Goal: Task Accomplishment & Management: Use online tool/utility

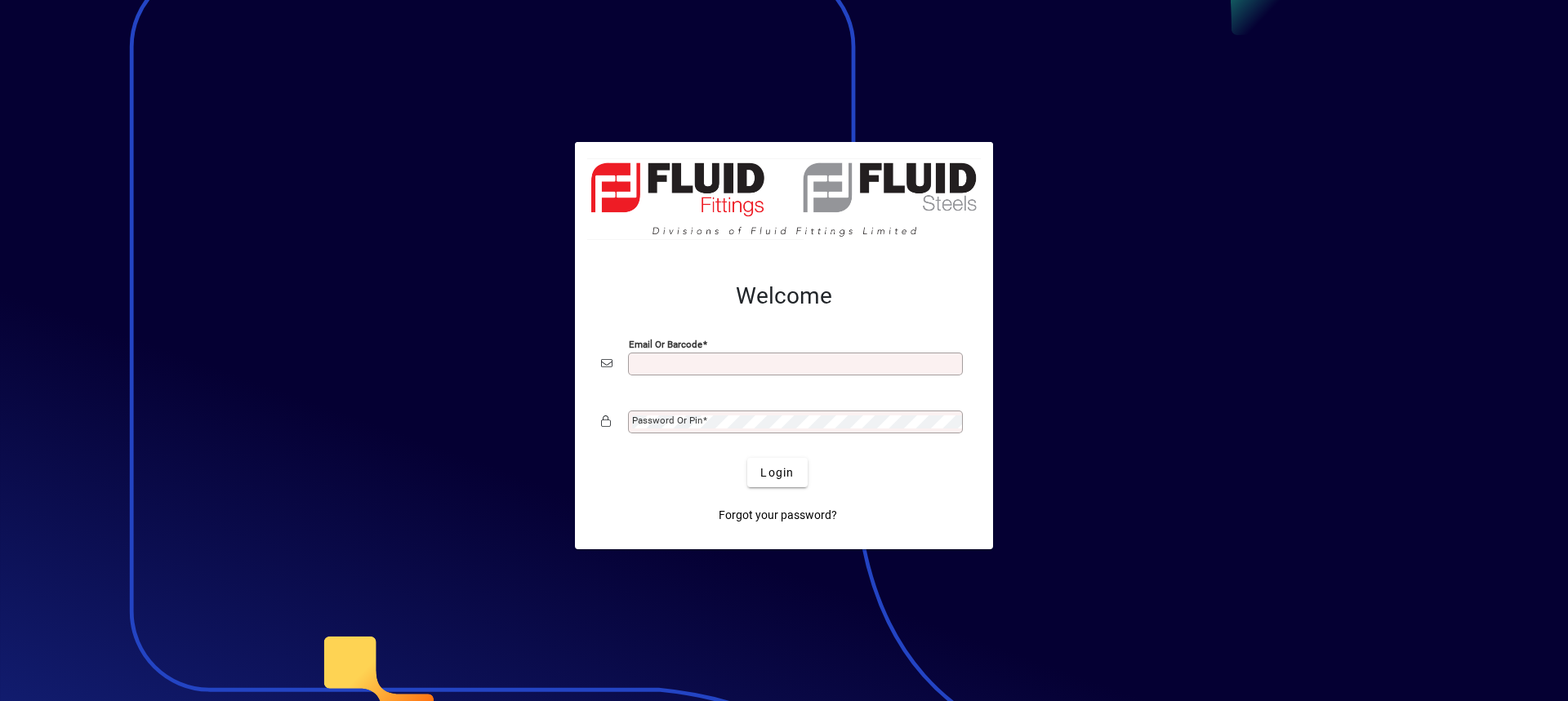
click at [637, 365] on input "Email or Barcode" at bounding box center [797, 364] width 330 height 13
type input "**********"
click at [672, 419] on mat-label "Password or Pin" at bounding box center [667, 420] width 70 height 12
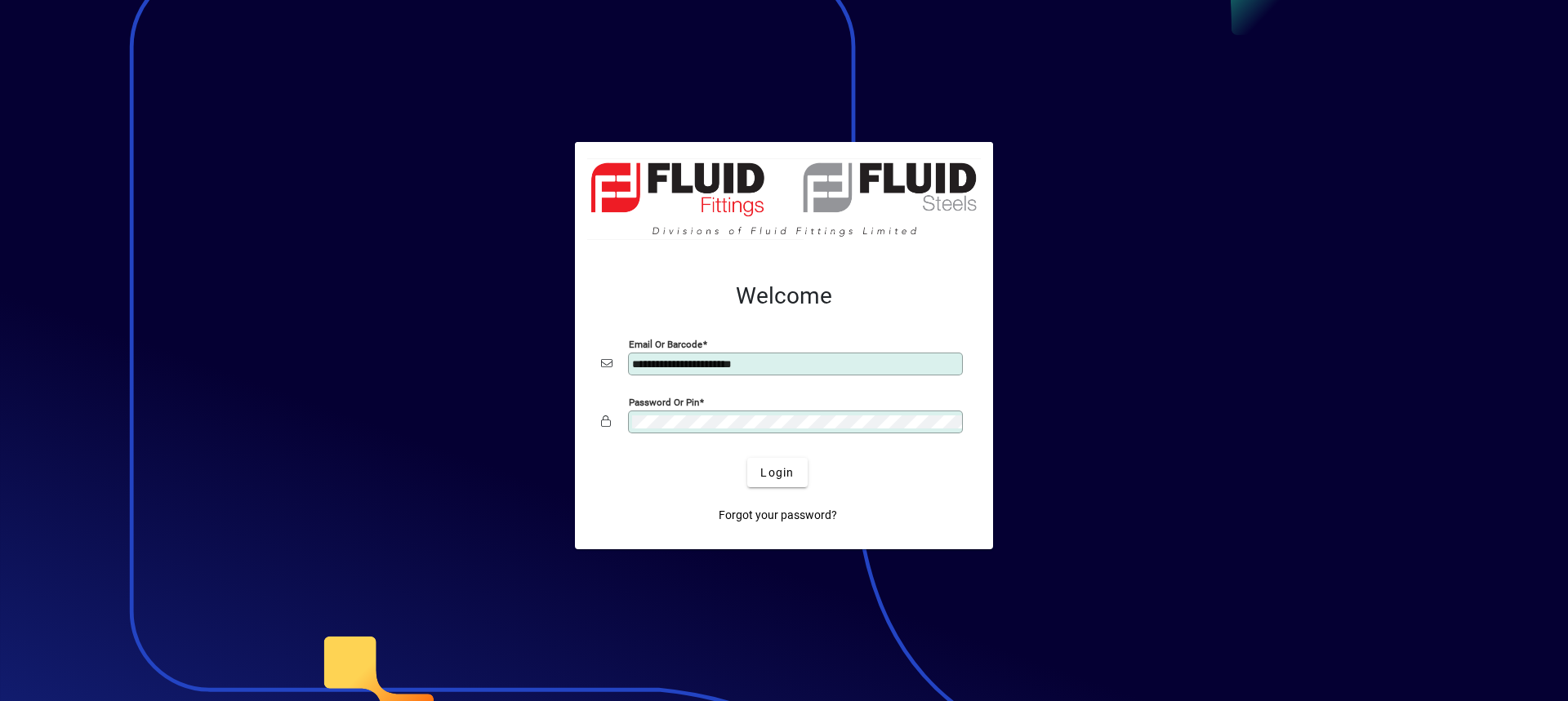
click at [748, 458] on button "Login" at bounding box center [778, 473] width 60 height 29
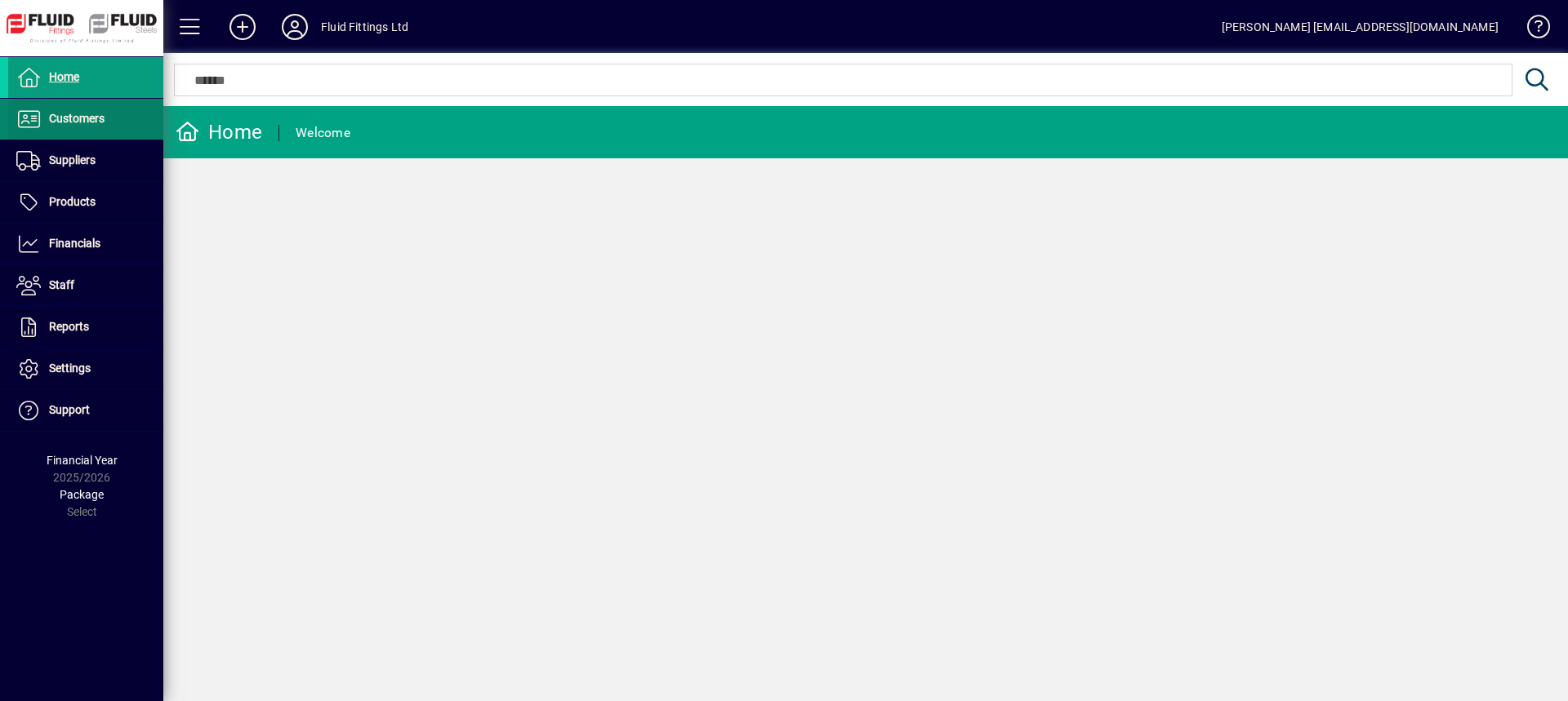
click at [92, 110] on span "Customers" at bounding box center [56, 119] width 96 height 20
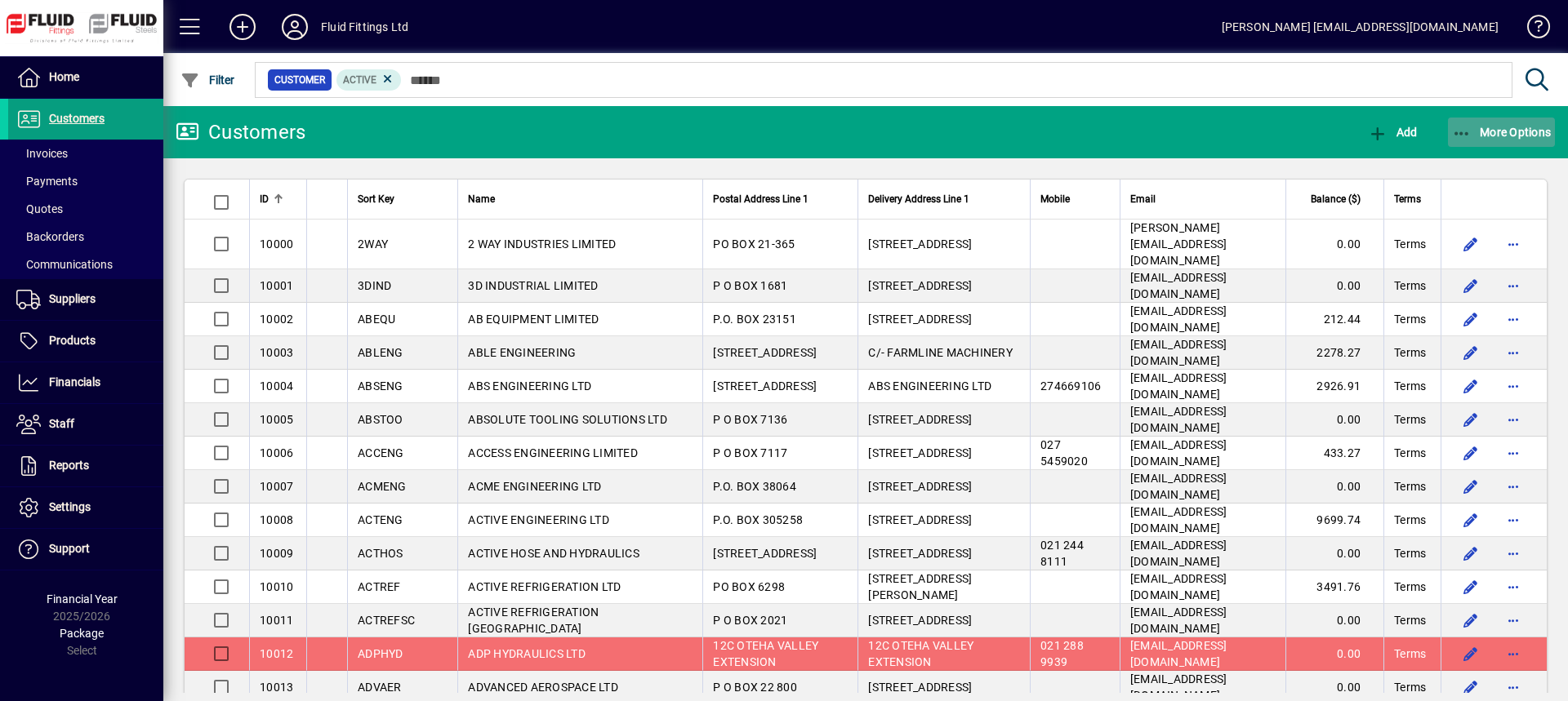
click at [1488, 124] on span "button" at bounding box center [1502, 132] width 108 height 39
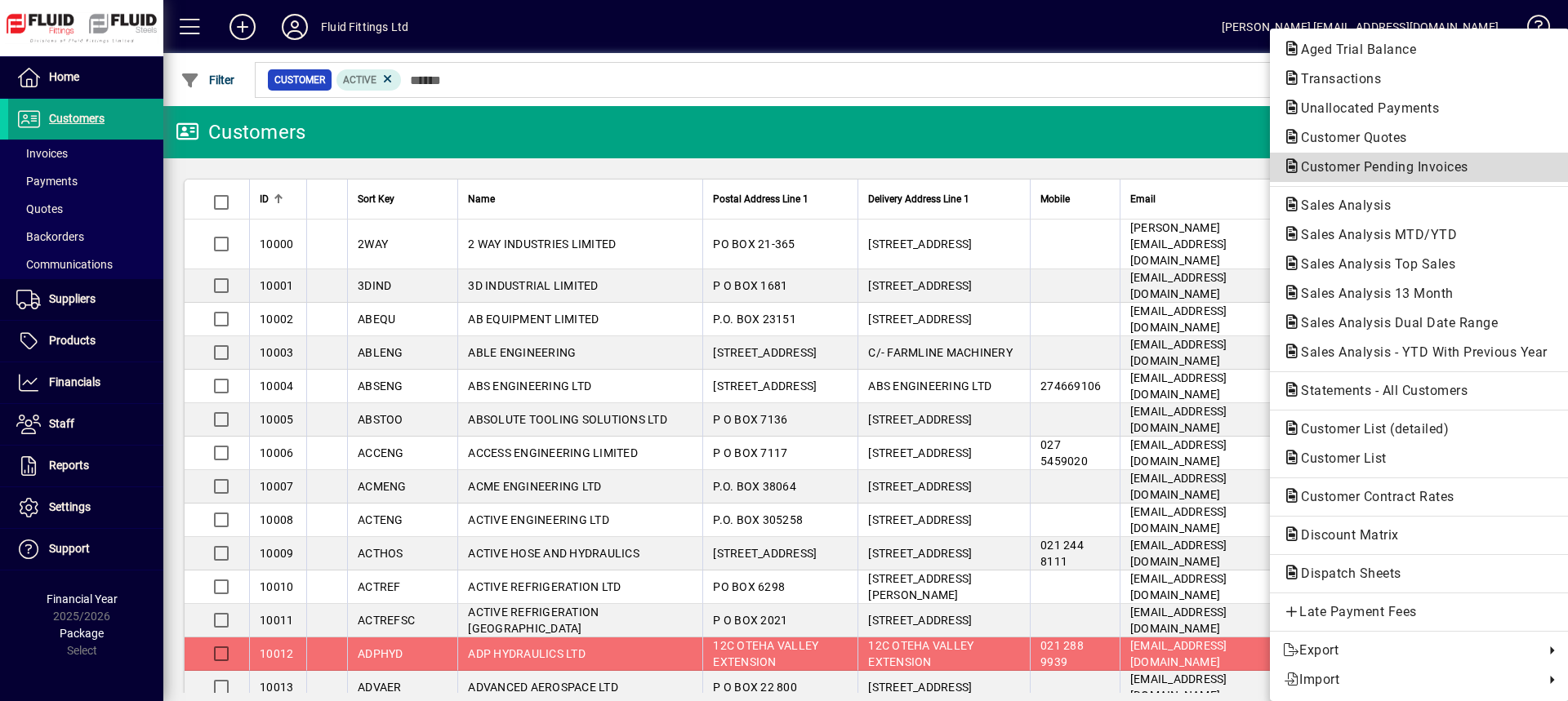
click at [1412, 164] on span "Customer Pending Invoices" at bounding box center [1380, 166] width 194 height 15
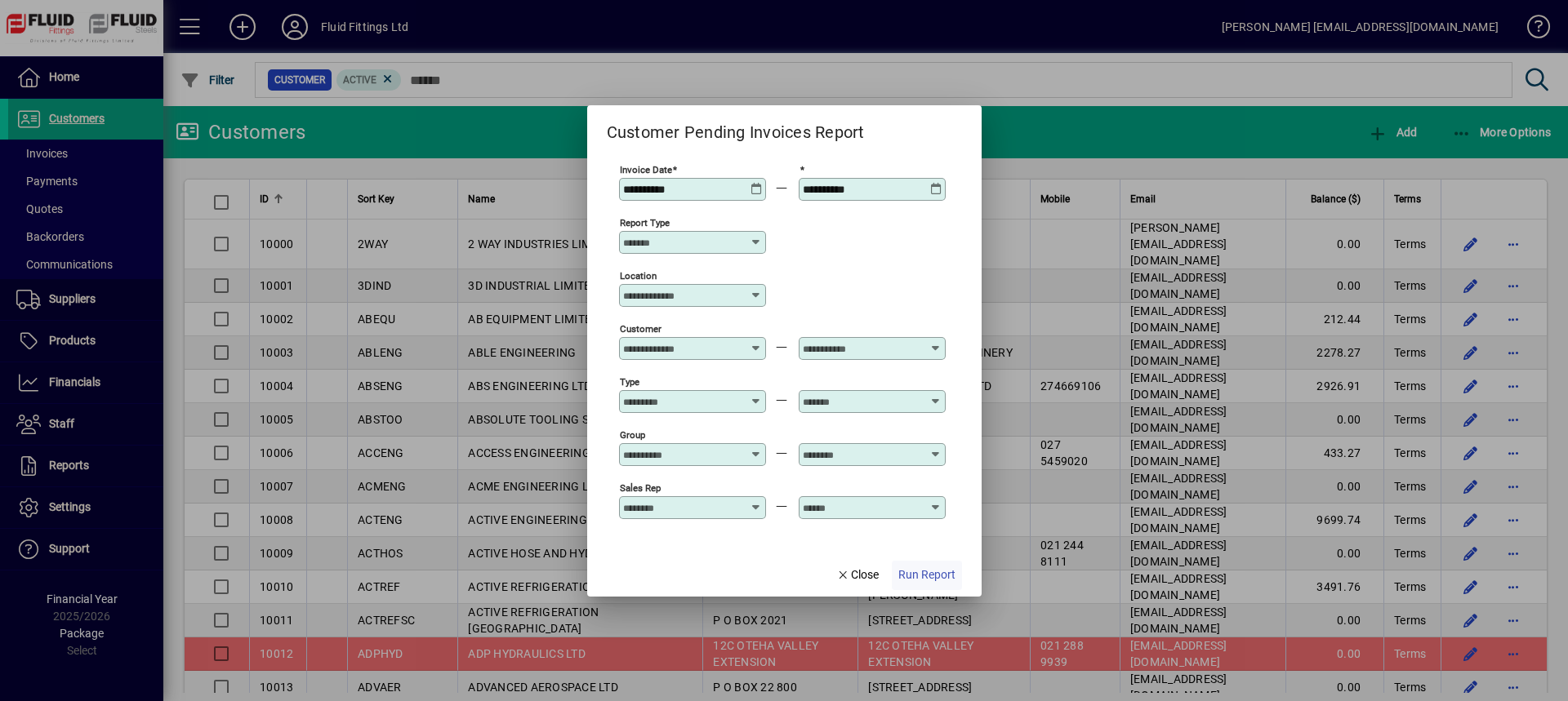
click at [933, 576] on span "Run Report" at bounding box center [927, 575] width 57 height 17
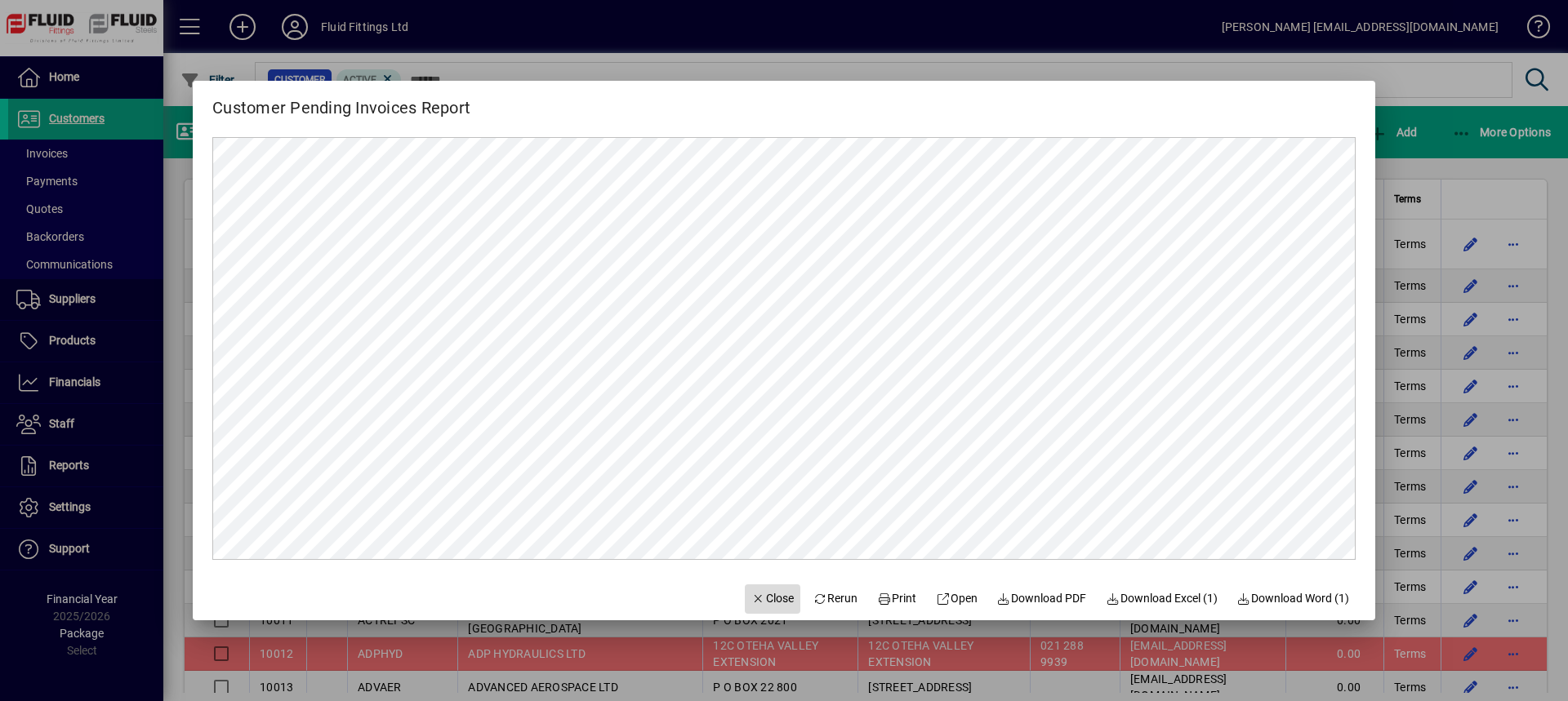
click at [764, 595] on span "Close" at bounding box center [772, 598] width 43 height 17
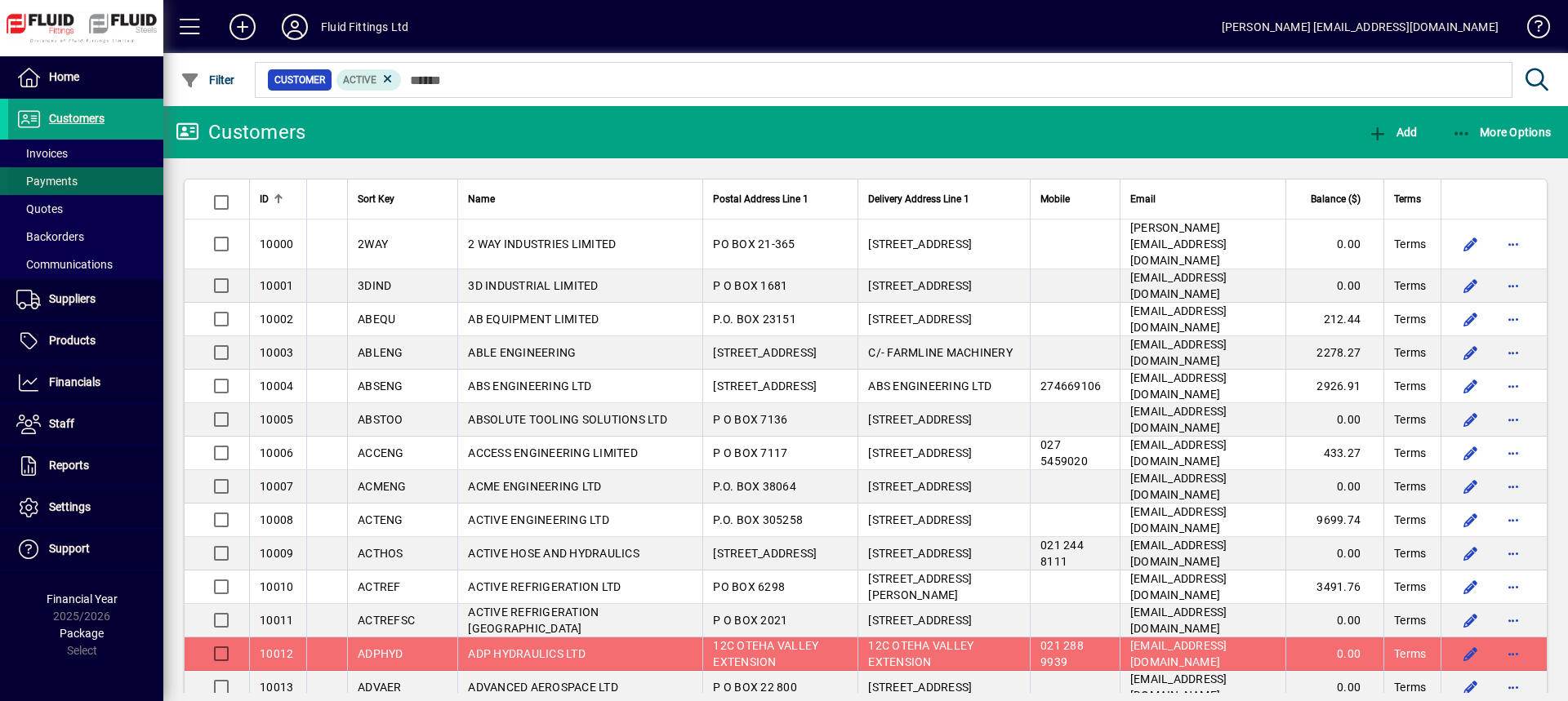
click at [100, 162] on span at bounding box center [85, 181] width 156 height 39
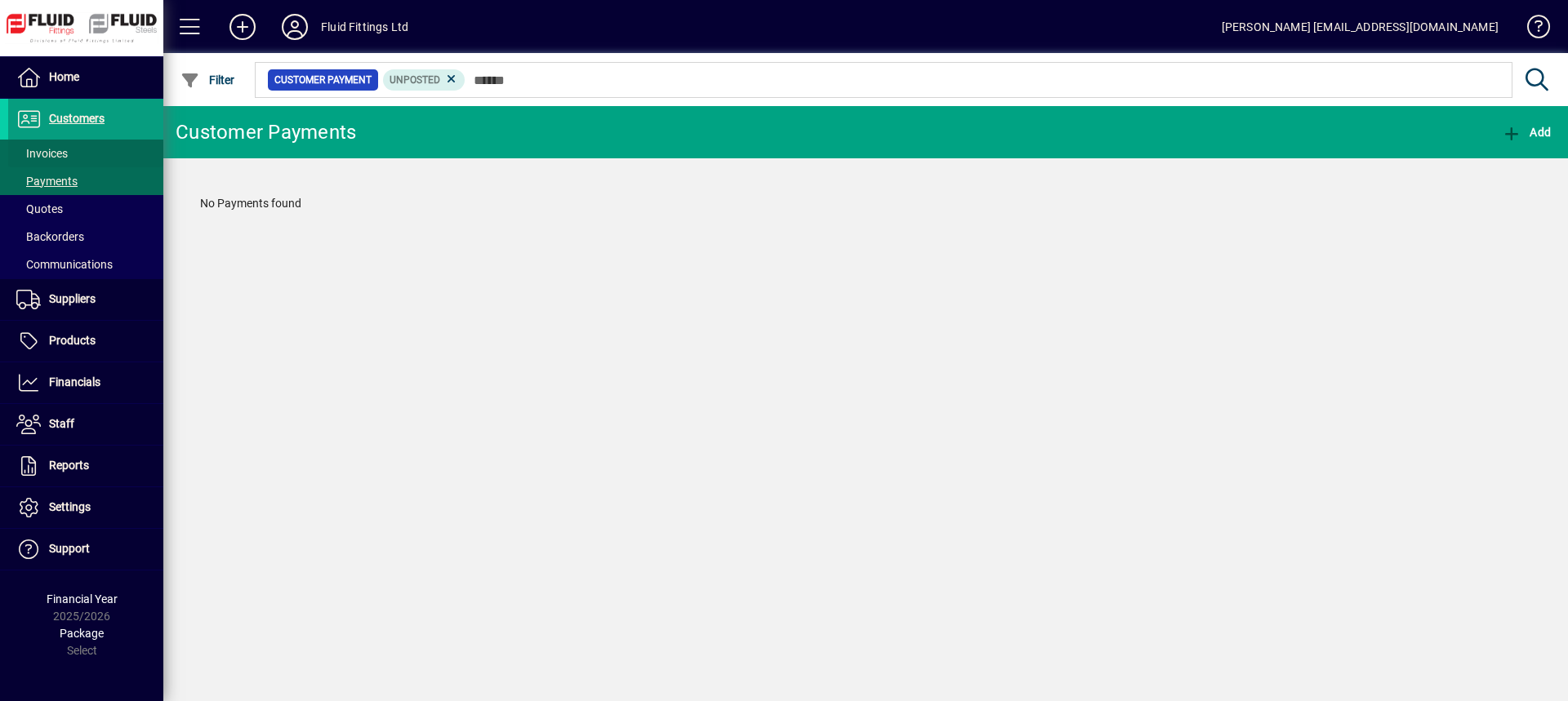
click at [108, 151] on span at bounding box center [85, 153] width 156 height 39
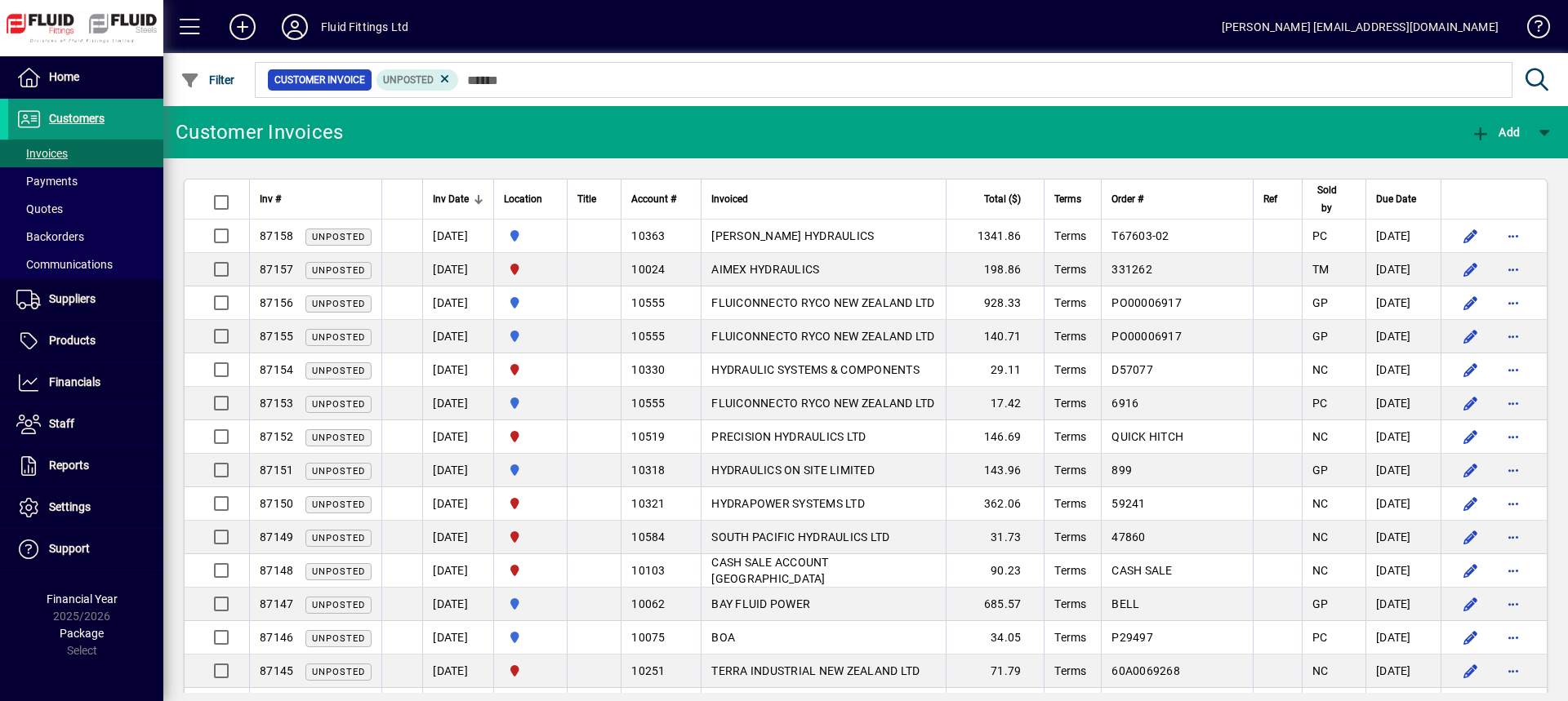
click at [70, 117] on span "Customers" at bounding box center [76, 118] width 55 height 13
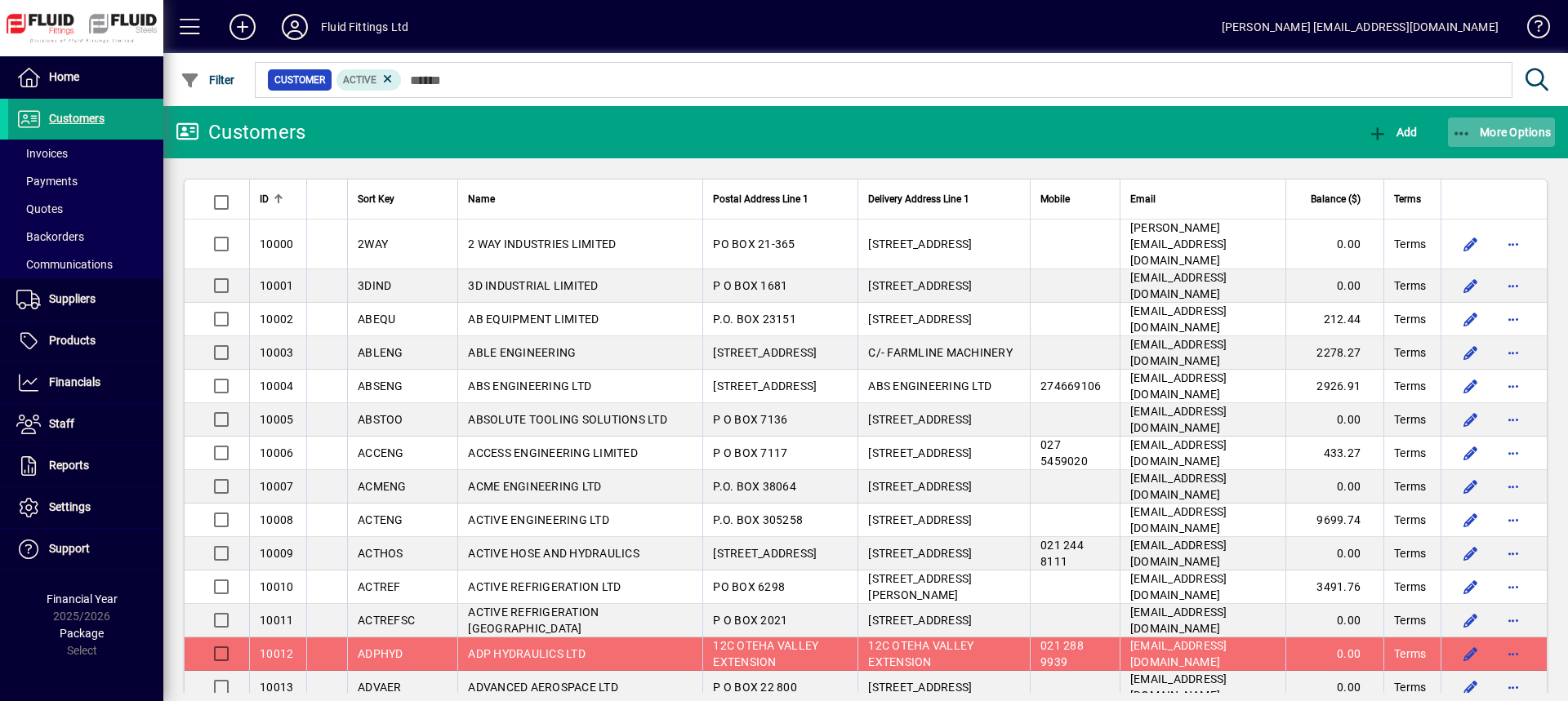
click at [1527, 136] on span "More Options" at bounding box center [1503, 132] width 100 height 13
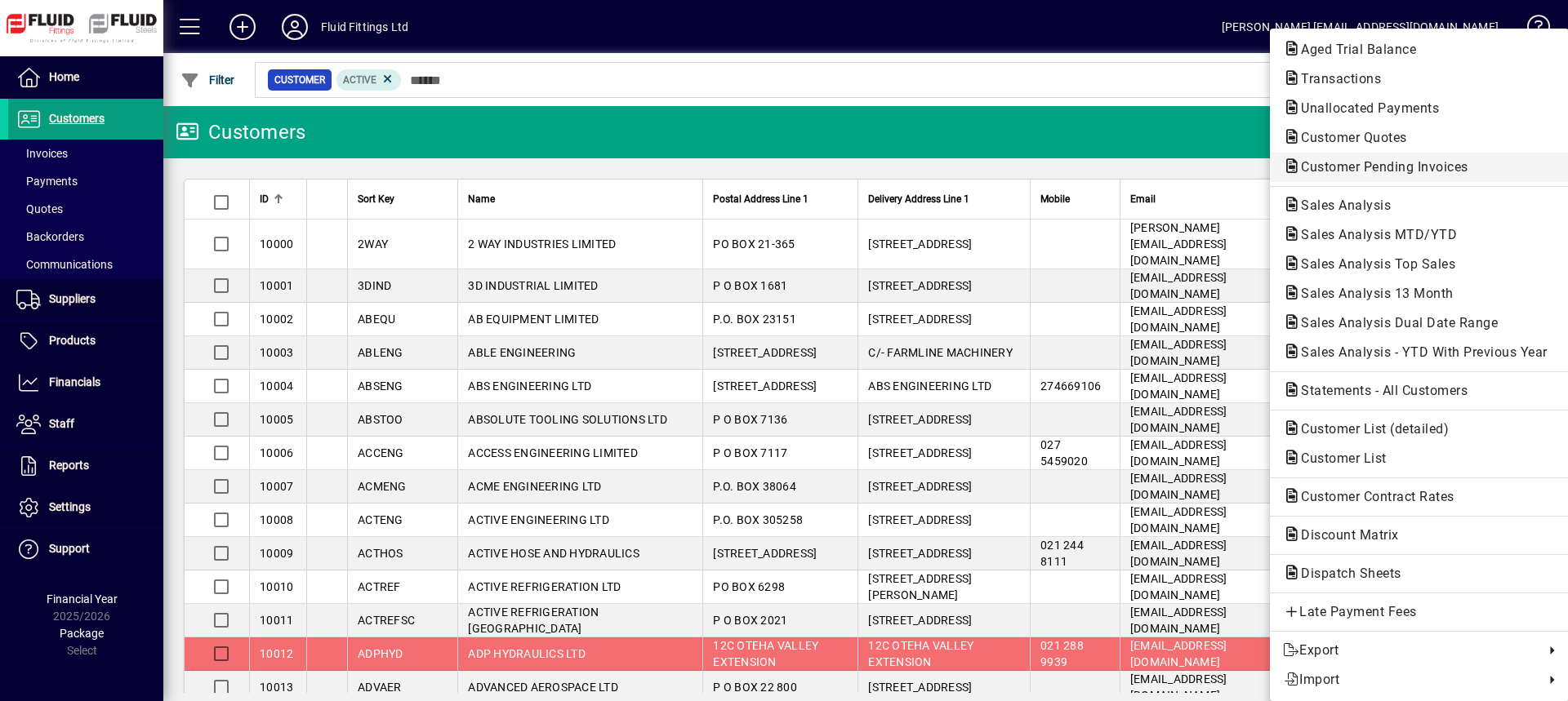
click at [1395, 170] on span "Customer Pending Invoices" at bounding box center [1380, 166] width 194 height 15
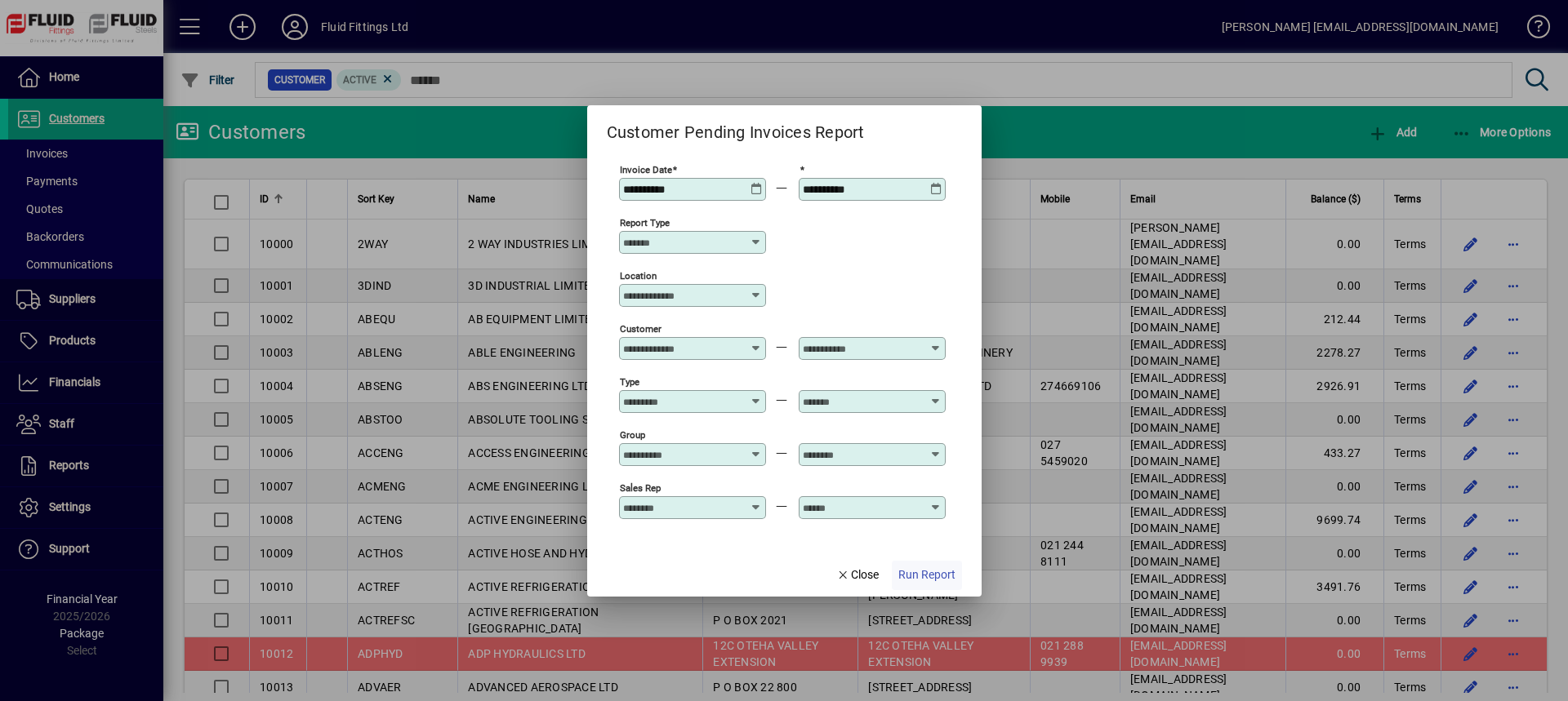
click at [928, 576] on span "Run Report" at bounding box center [927, 575] width 57 height 17
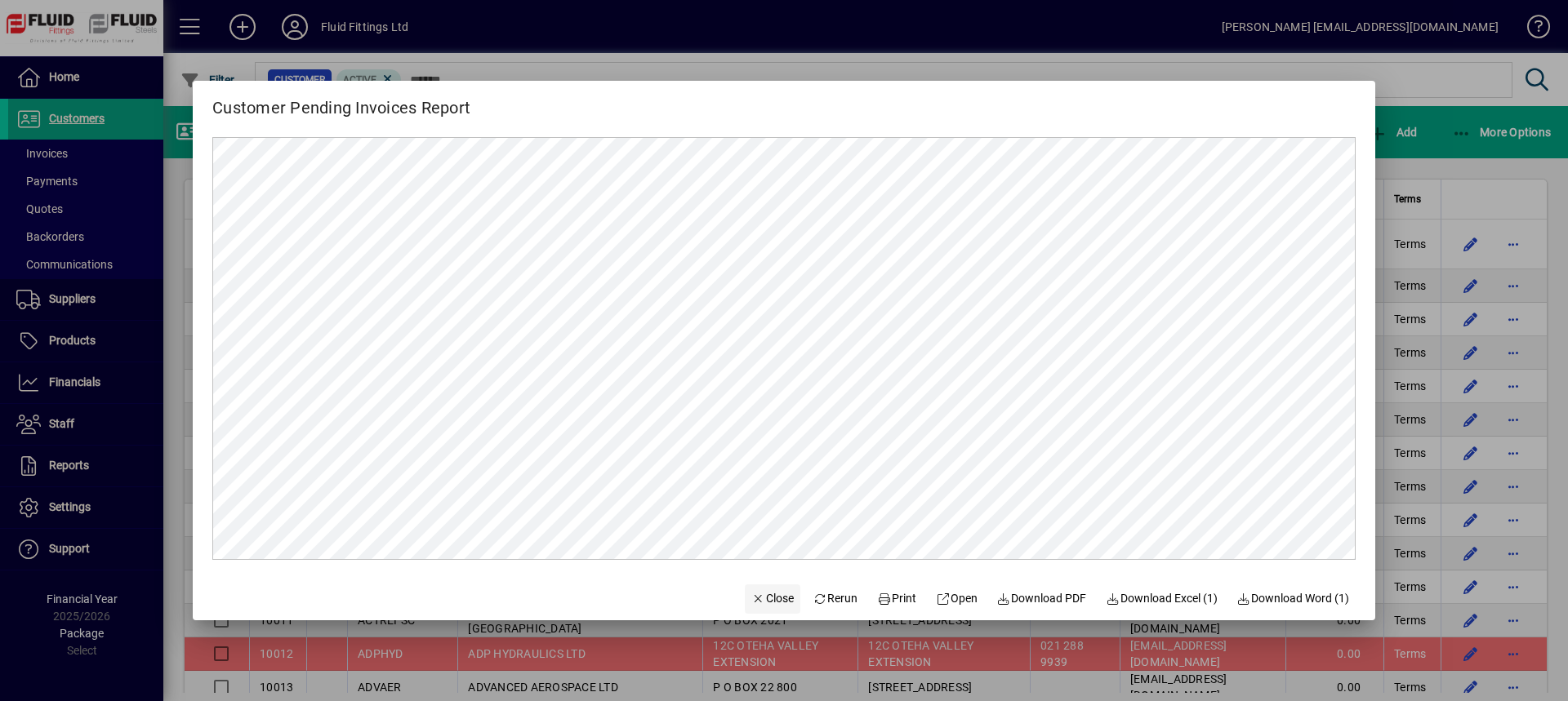
click at [757, 602] on span "Close" at bounding box center [772, 598] width 43 height 17
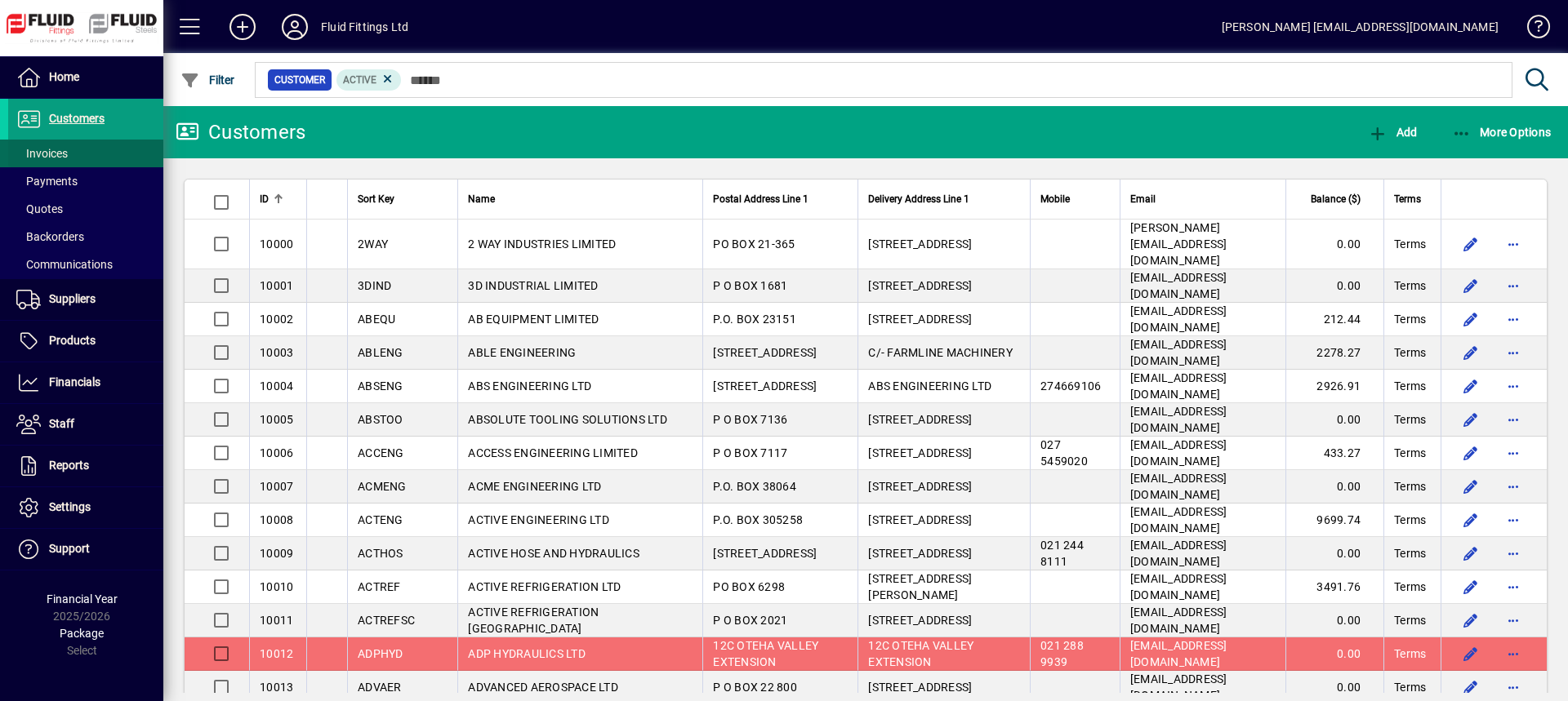
click at [53, 152] on span "Invoices" at bounding box center [42, 154] width 52 height 13
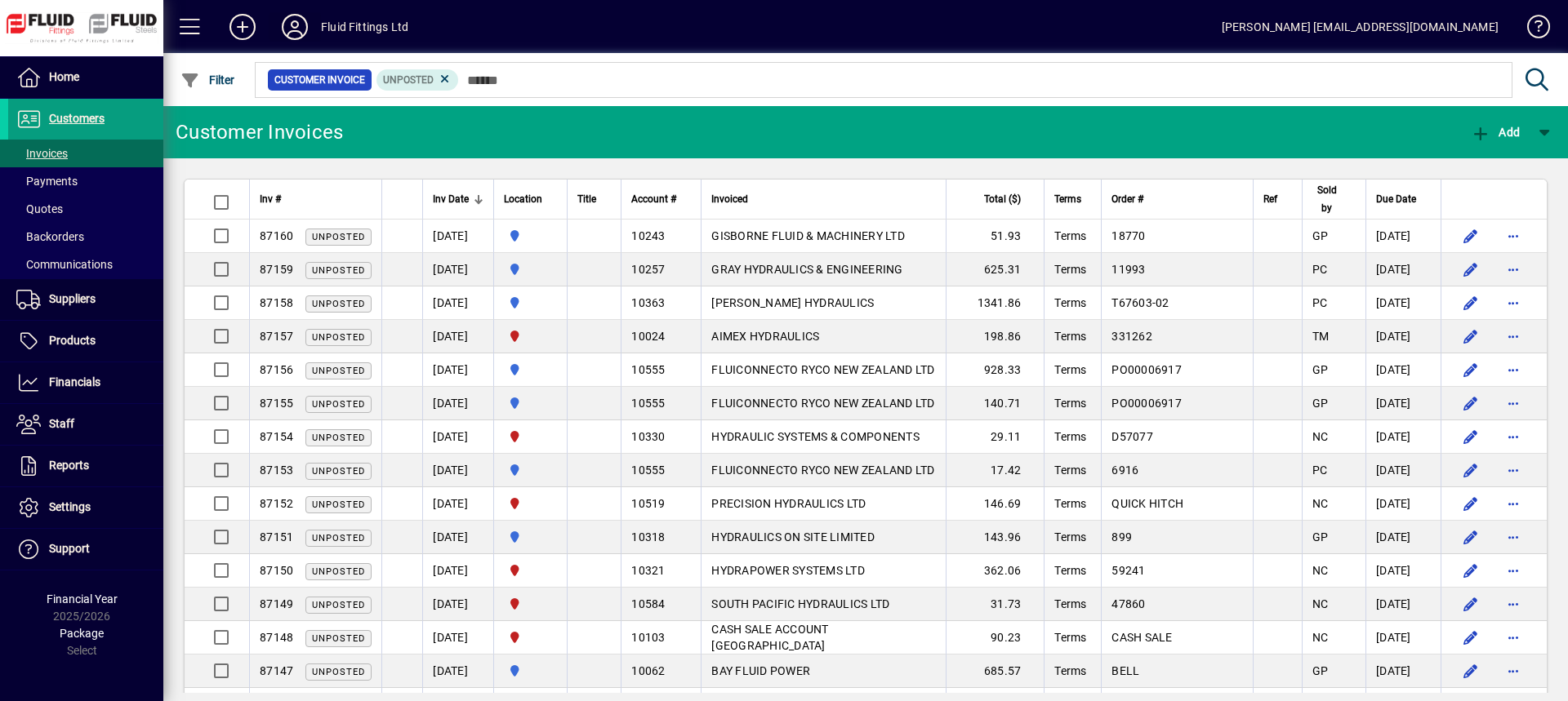
click at [307, 25] on icon at bounding box center [295, 26] width 33 height 26
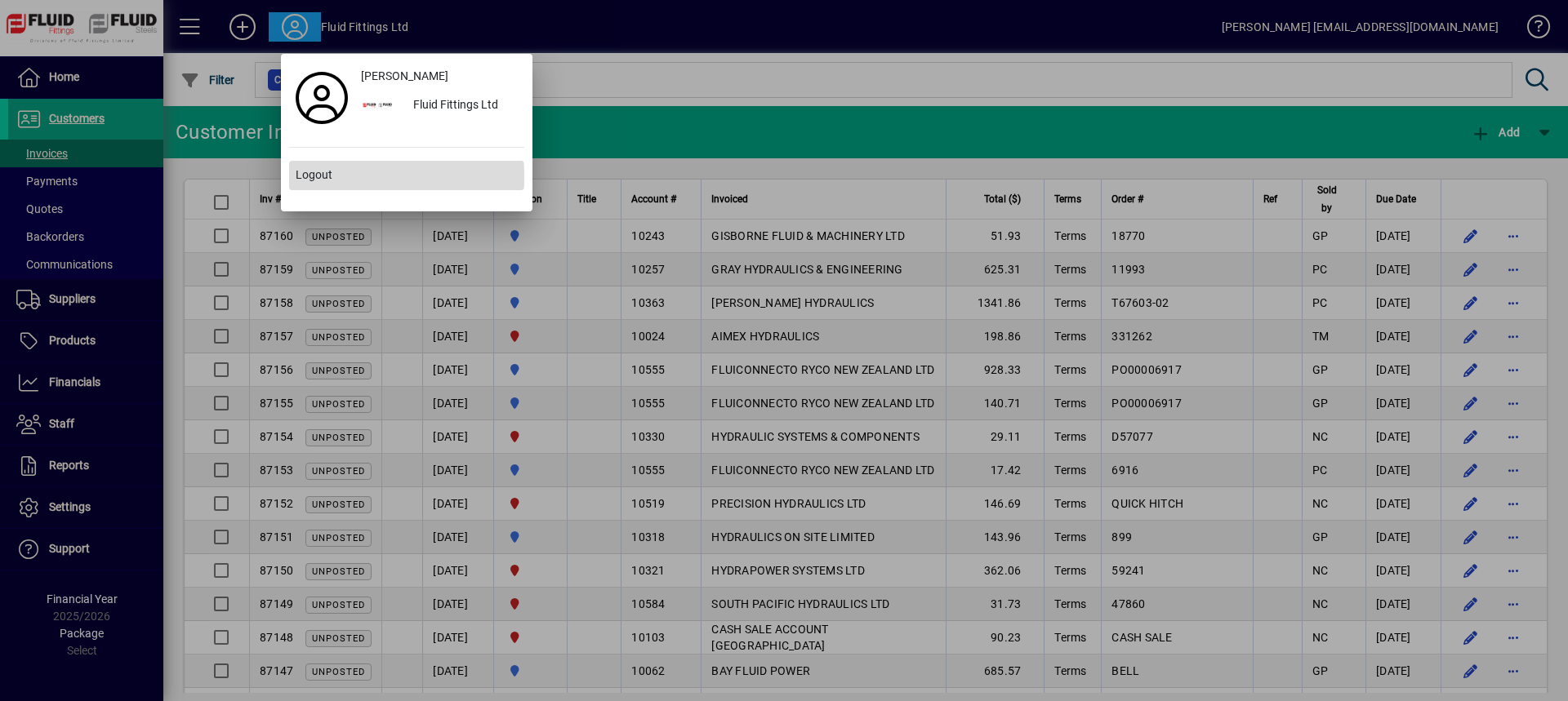
click at [328, 177] on span "Logout" at bounding box center [314, 175] width 36 height 17
